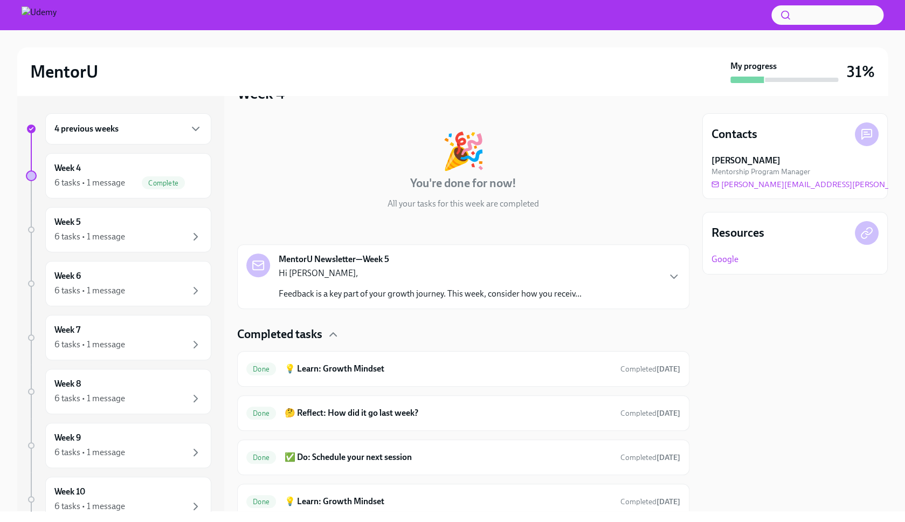
scroll to position [2, 0]
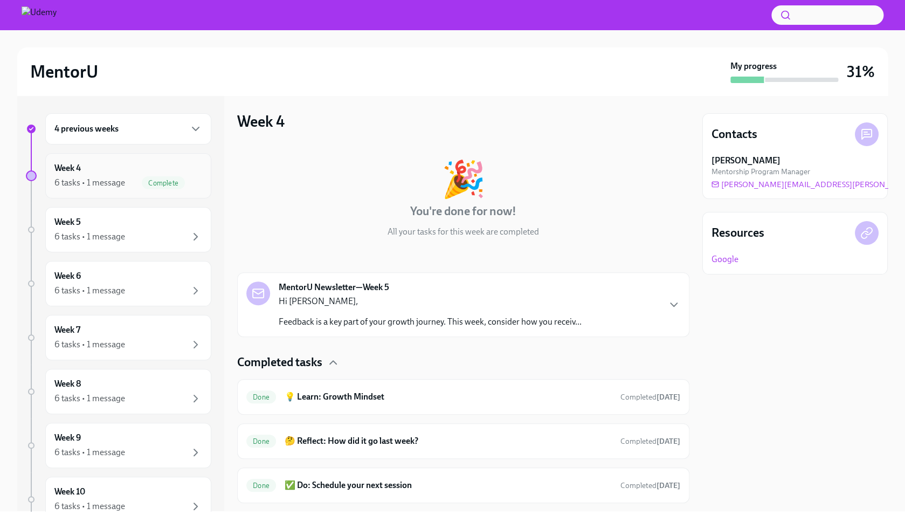
click at [122, 182] on div "6 tasks • 1 message" at bounding box center [89, 183] width 71 height 12
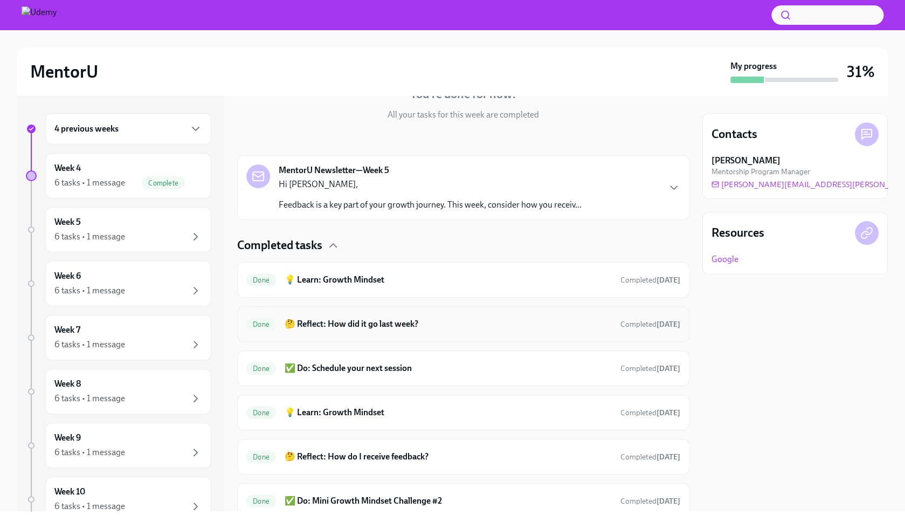
scroll to position [161, 0]
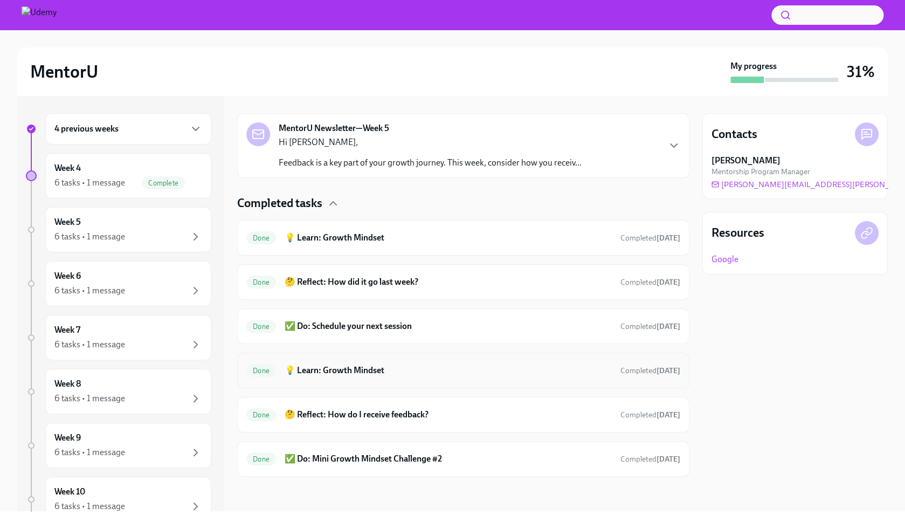
click at [351, 370] on h6 "💡 Learn: Growth Mindset" at bounding box center [448, 370] width 327 height 12
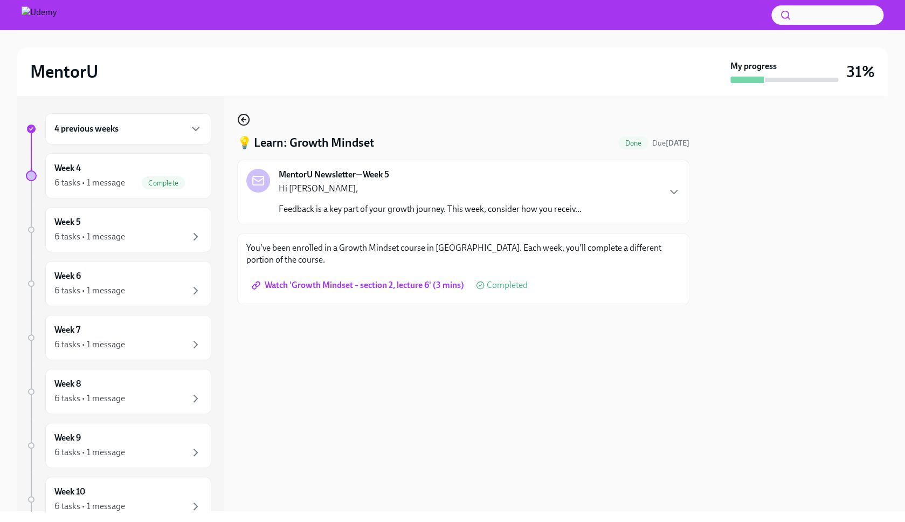
click at [245, 117] on icon "button" at bounding box center [243, 119] width 13 height 13
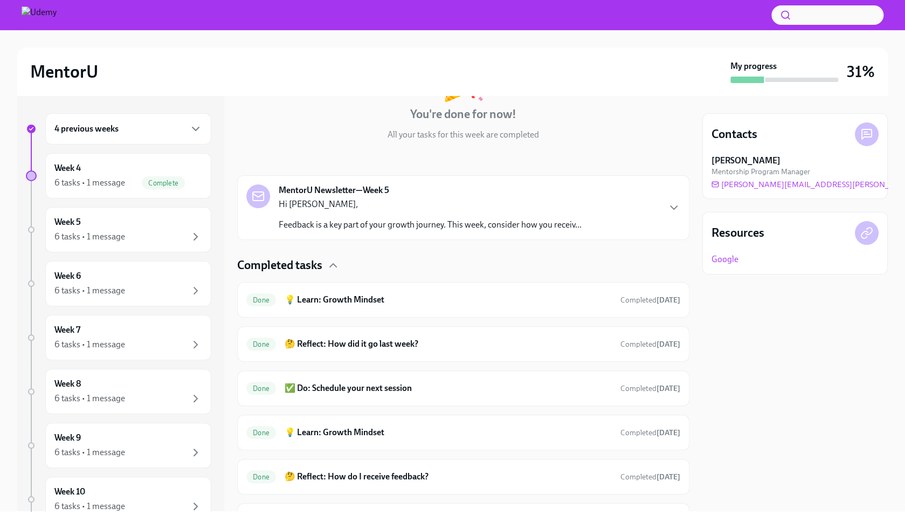
scroll to position [161, 0]
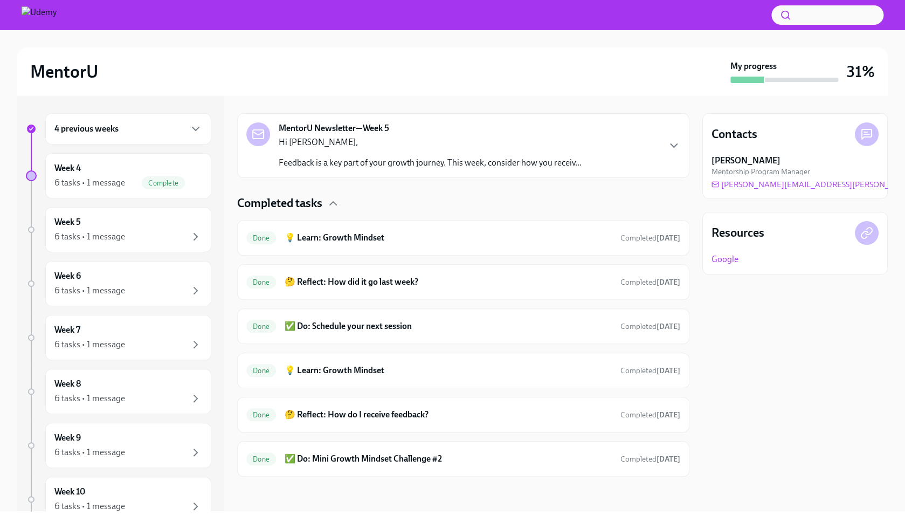
click at [379, 127] on strong "MentorU Newsletter—Week 5" at bounding box center [334, 128] width 110 height 12
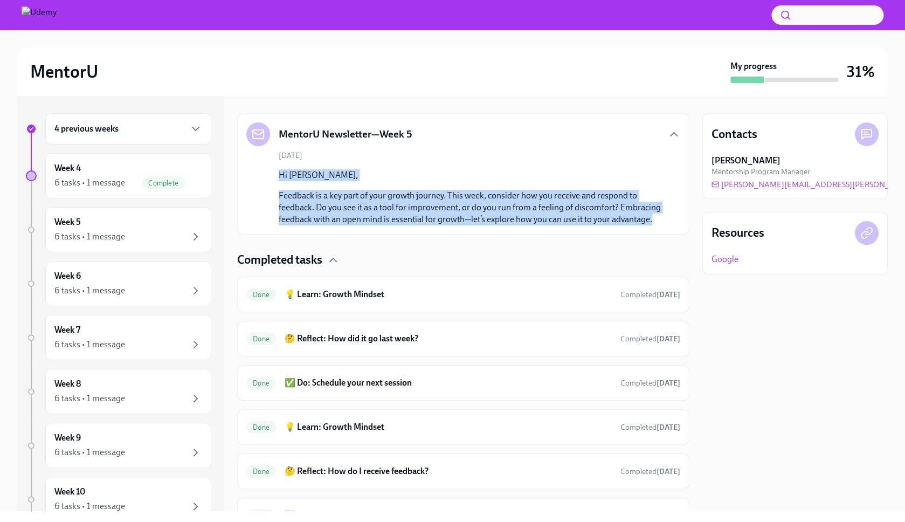
drag, startPoint x: 279, startPoint y: 175, endPoint x: 323, endPoint y: 231, distance: 71.5
click at [323, 225] on div "Hi [PERSON_NAME], Feedback is a key part of your growth journey. This week, con…" at bounding box center [471, 197] width 384 height 56
drag, startPoint x: 278, startPoint y: 172, endPoint x: 322, endPoint y: 232, distance: 73.9
click at [322, 225] on div "[DATE] Hi [PERSON_NAME], Feedback is a key part of your growth journey. This we…" at bounding box center [463, 187] width 434 height 75
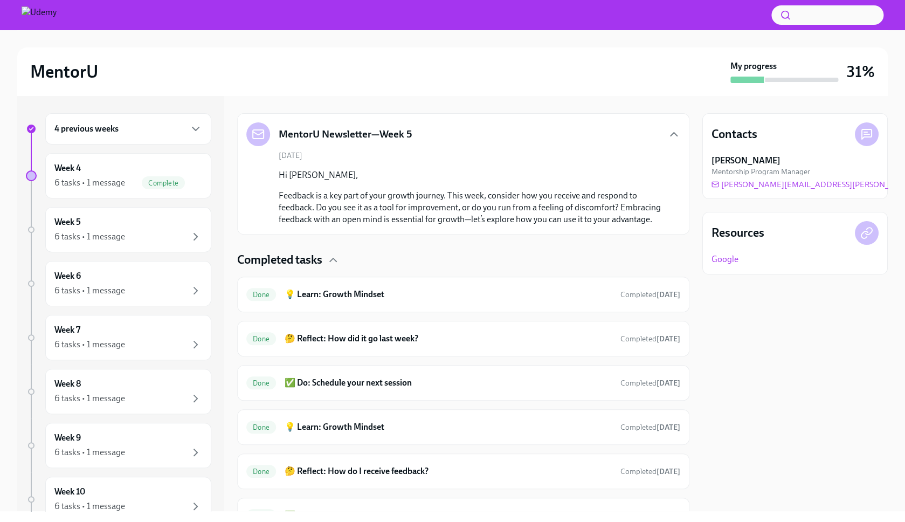
click at [277, 169] on div "[DATE] Hi [PERSON_NAME], Feedback is a key part of your growth journey. This we…" at bounding box center [463, 187] width 434 height 75
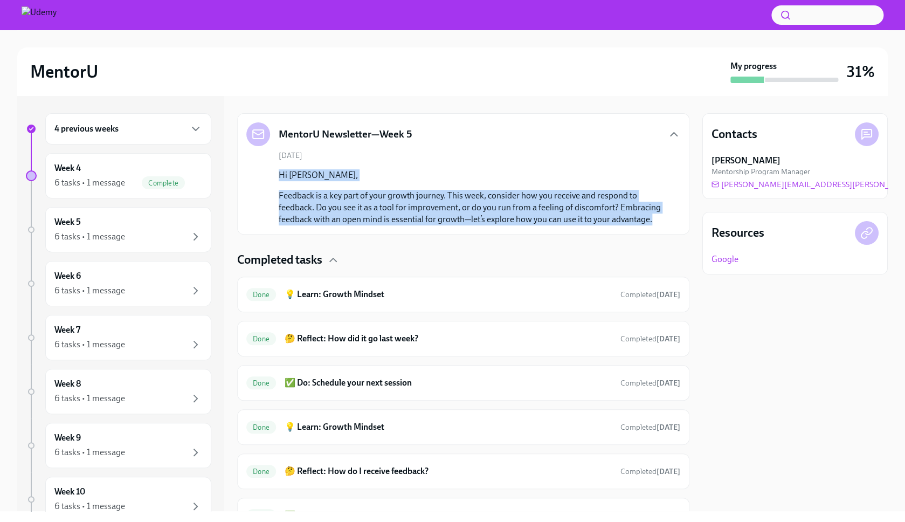
drag, startPoint x: 279, startPoint y: 175, endPoint x: 328, endPoint y: 234, distance: 76.9
click at [328, 225] on div "Hi [PERSON_NAME], Feedback is a key part of your growth journey. This week, con…" at bounding box center [471, 197] width 384 height 56
click at [115, 170] on div "Week 4 6 tasks • 1 message Complete" at bounding box center [128, 175] width 148 height 27
click at [114, 224] on div "Week 5 6 tasks • 1 message" at bounding box center [128, 229] width 148 height 27
